Goal: Find specific page/section: Find specific page/section

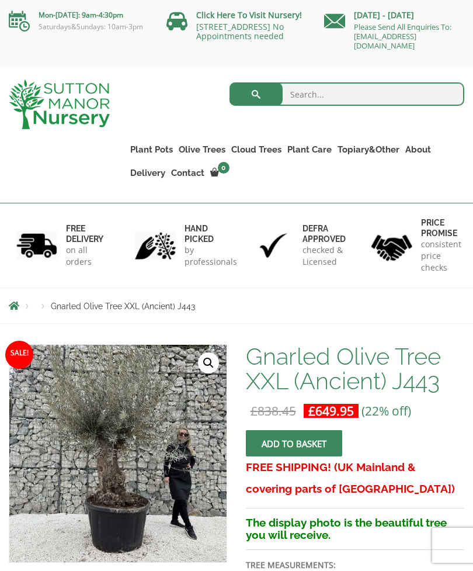
click at [188, 172] on link "Contact" at bounding box center [187, 173] width 39 height 16
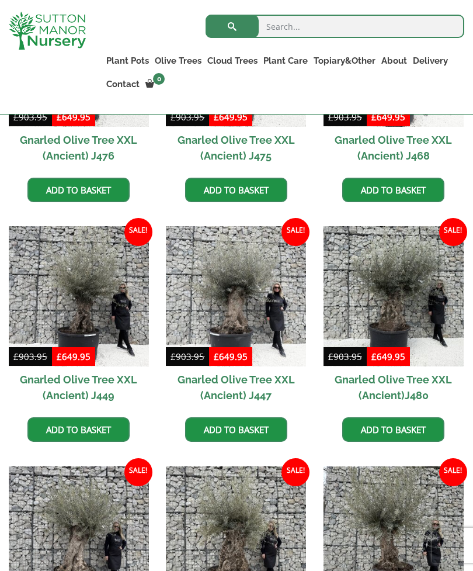
scroll to position [696, 0]
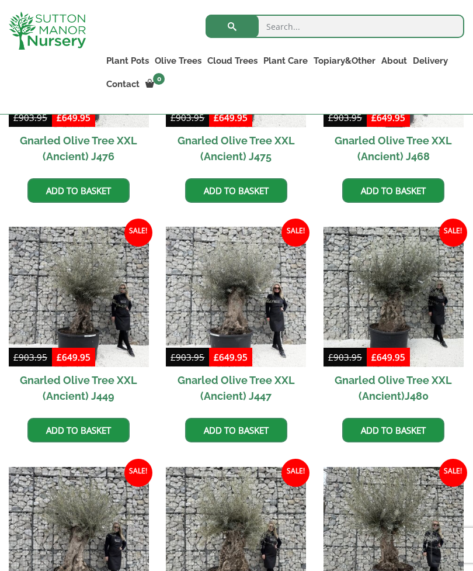
click at [394, 326] on img at bounding box center [394, 297] width 140 height 140
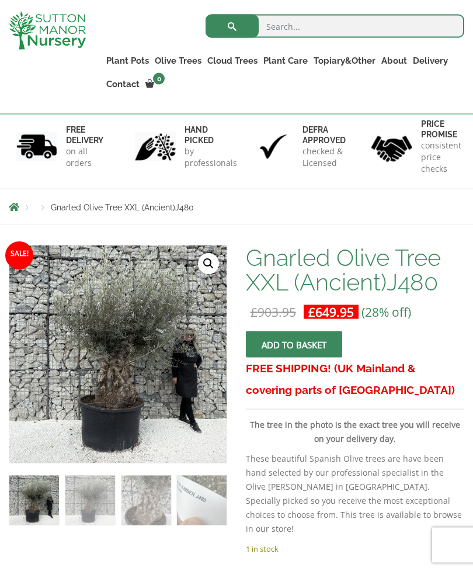
scroll to position [81, 0]
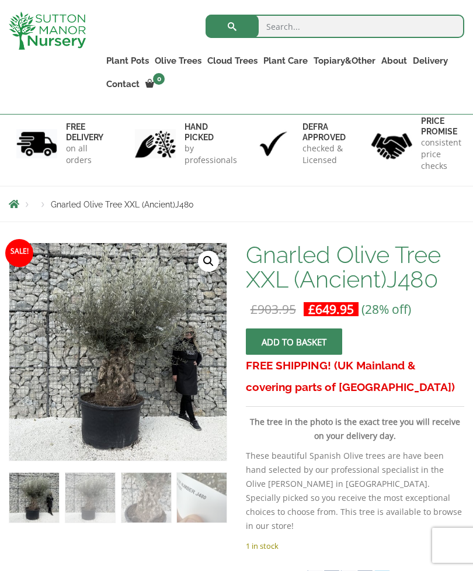
click at [202, 263] on link "🔍" at bounding box center [208, 261] width 21 height 21
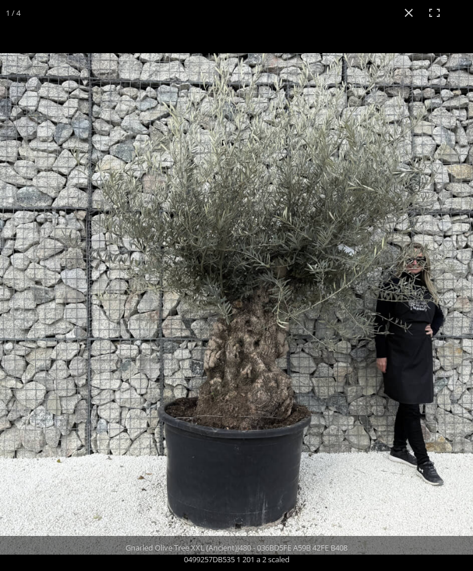
click at [407, 16] on button "Close (Esc)" at bounding box center [409, 13] width 26 height 26
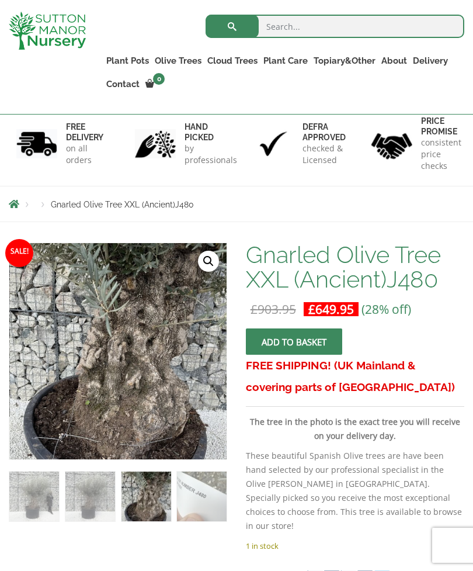
click at [205, 261] on link "🔍" at bounding box center [208, 261] width 21 height 21
